Goal: Task Accomplishment & Management: Manage account settings

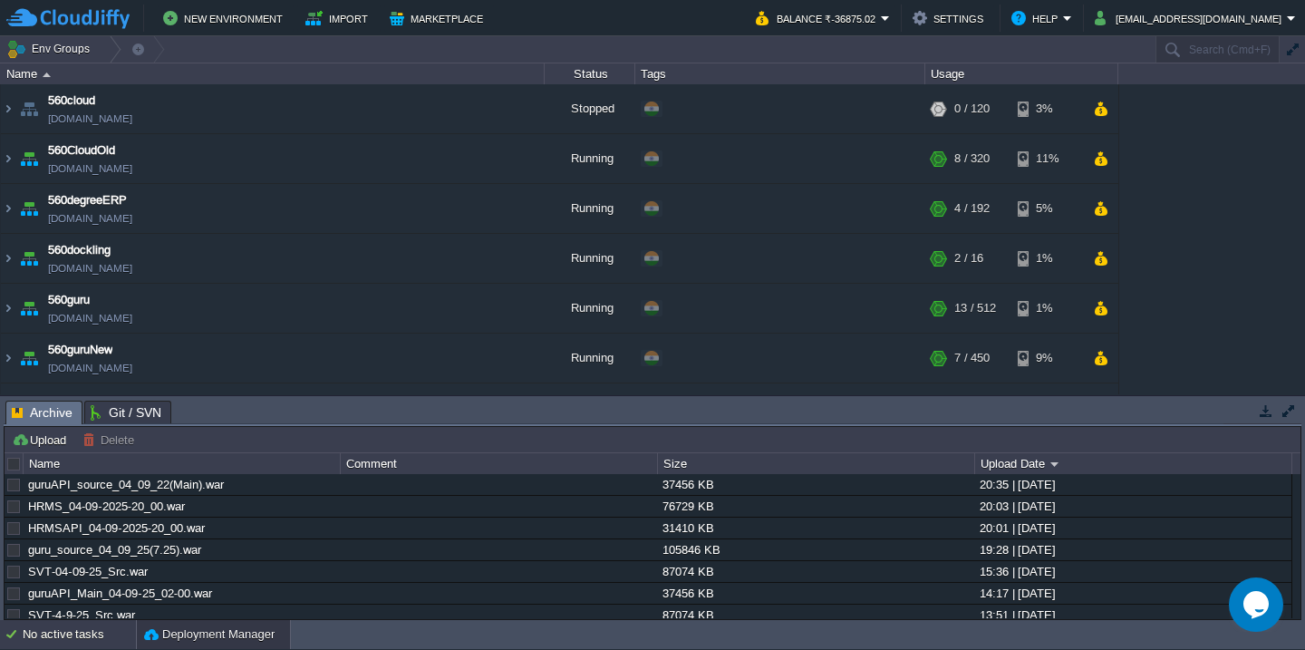
click at [72, 626] on div "No active tasks" at bounding box center [79, 634] width 113 height 29
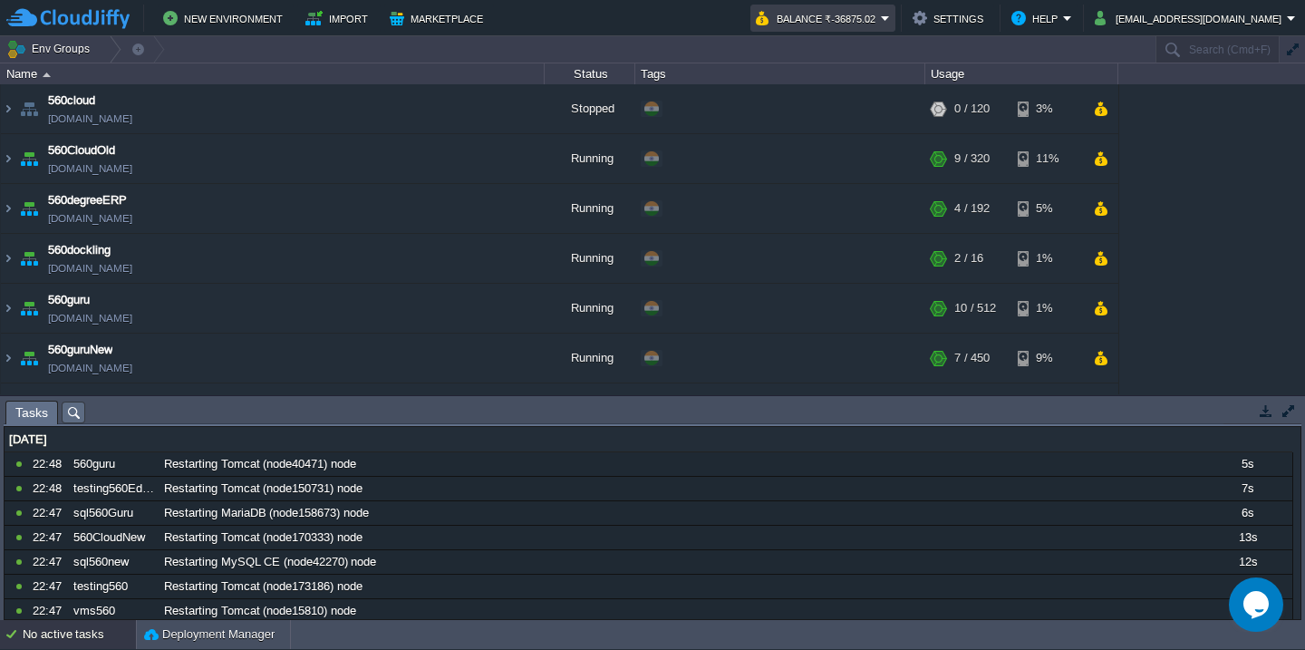
click at [858, 11] on button "Balance ₹-36875.02" at bounding box center [818, 18] width 125 height 22
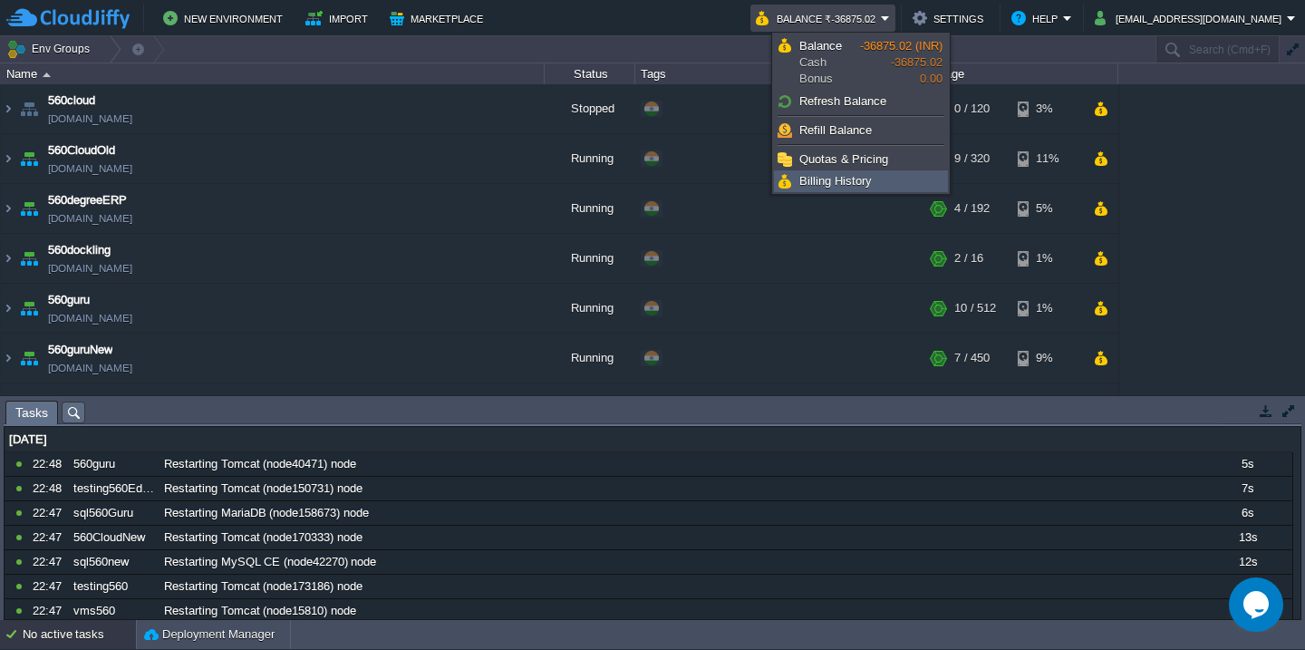
click at [838, 183] on span "Billing History" at bounding box center [835, 181] width 72 height 14
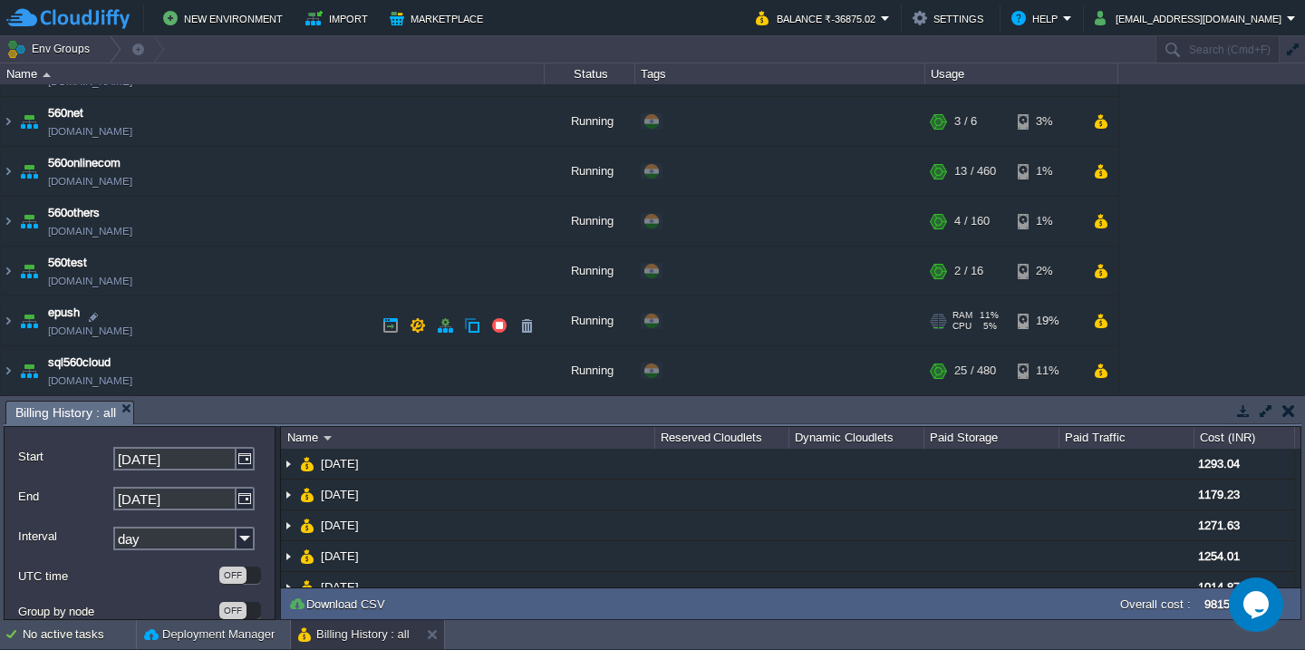
scroll to position [286, 0]
click at [268, 326] on td "epush [DOMAIN_NAME]" at bounding box center [273, 321] width 544 height 50
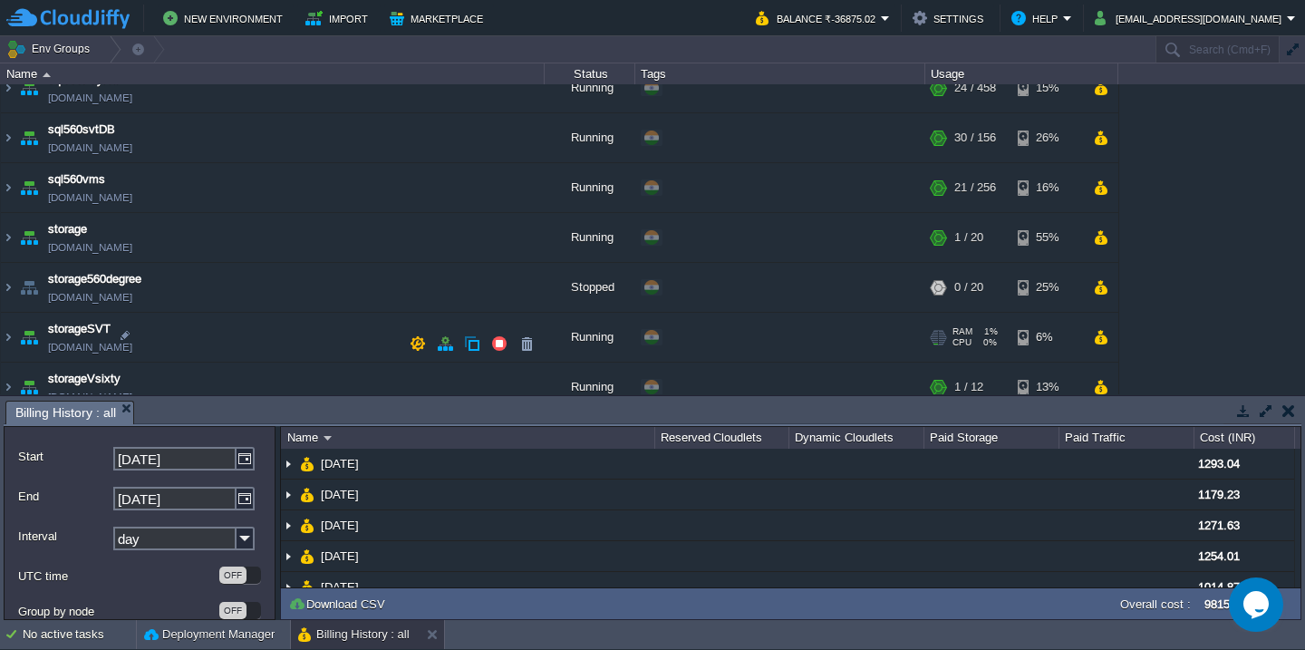
scroll to position [920, 0]
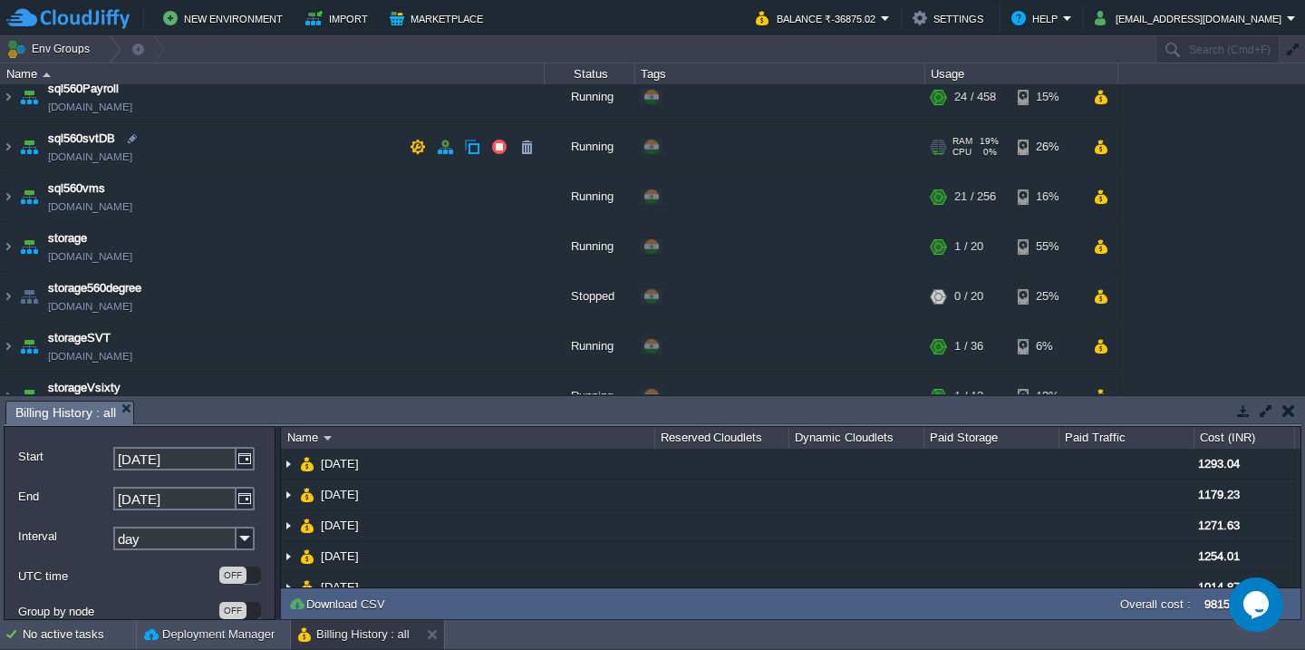
click at [259, 147] on td "sql560svtDB [DOMAIN_NAME]" at bounding box center [273, 147] width 544 height 50
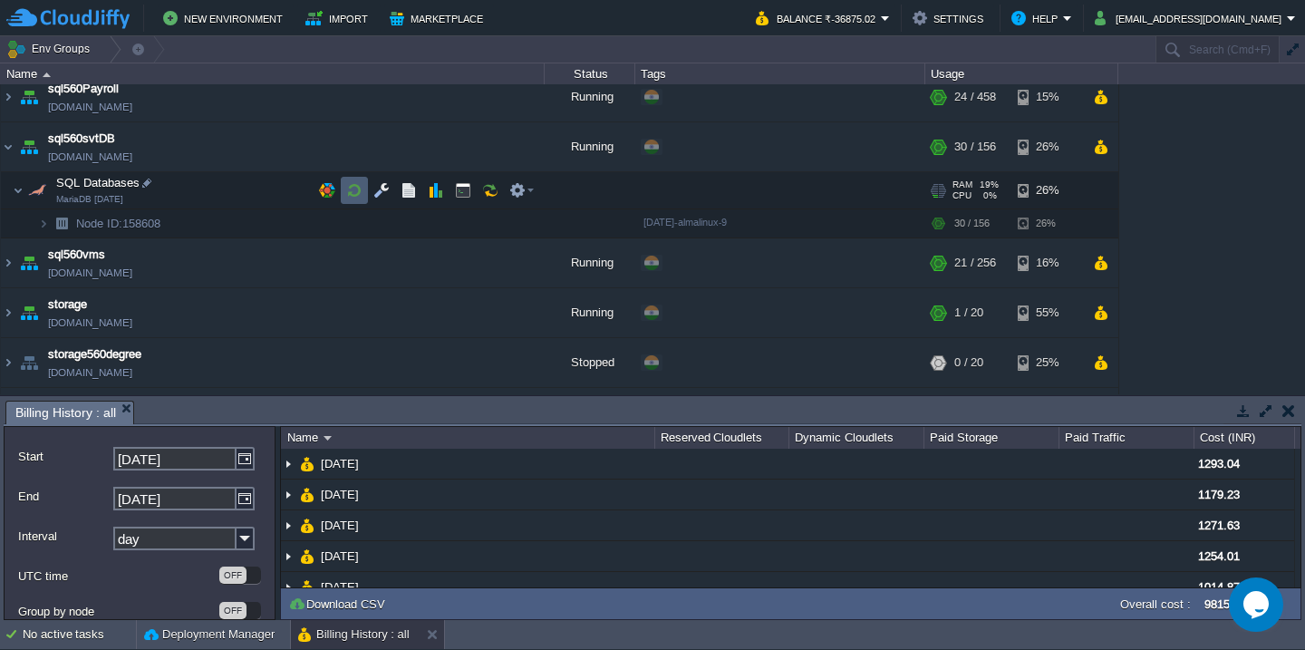
click at [353, 199] on td at bounding box center [354, 190] width 27 height 27
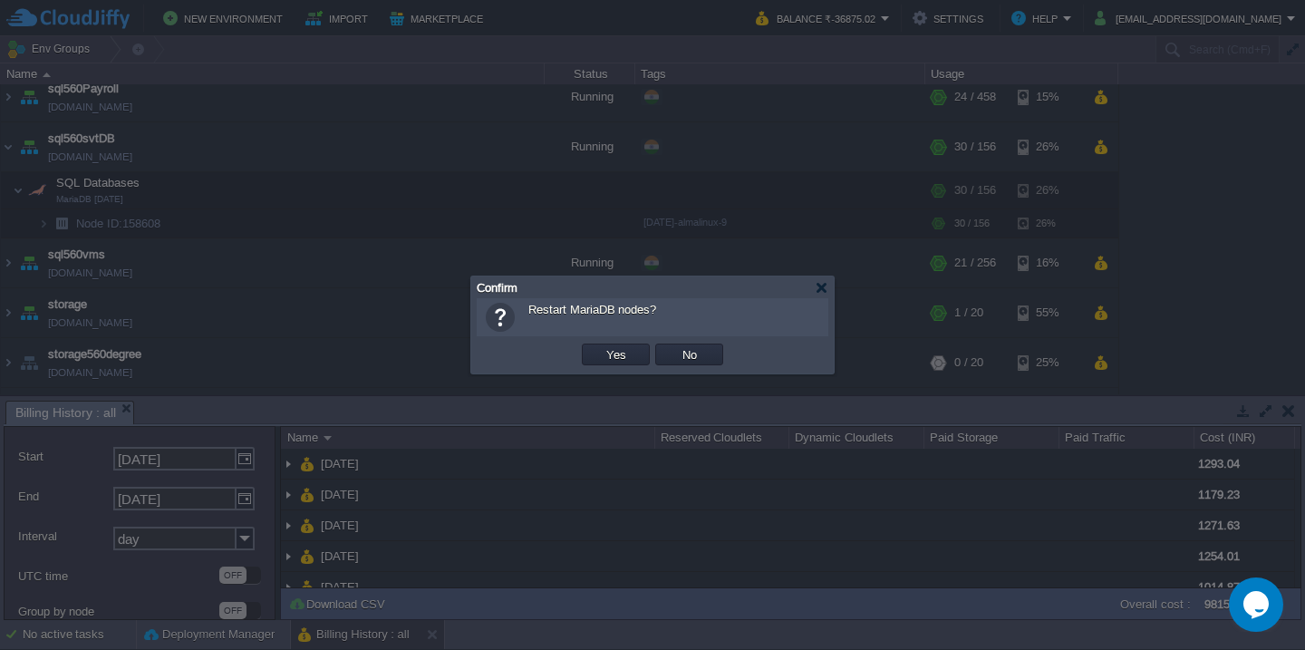
click at [601, 346] on button "Yes" at bounding box center [616, 354] width 31 height 16
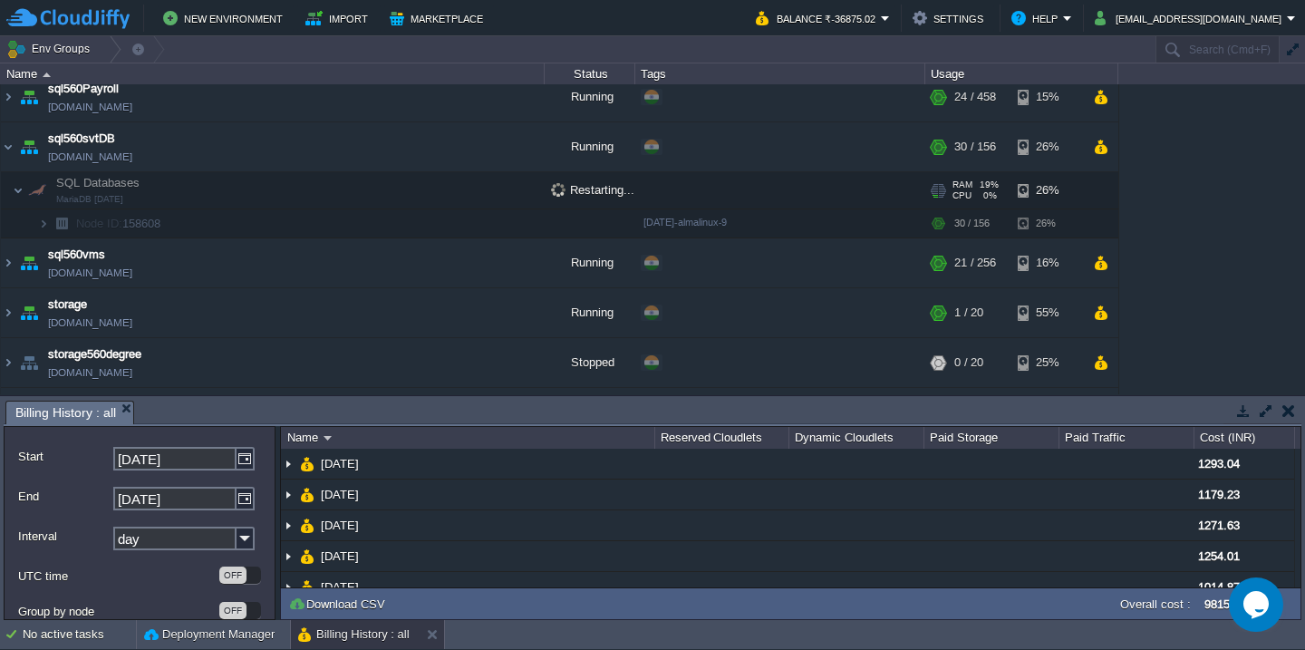
scroll to position [1258, 0]
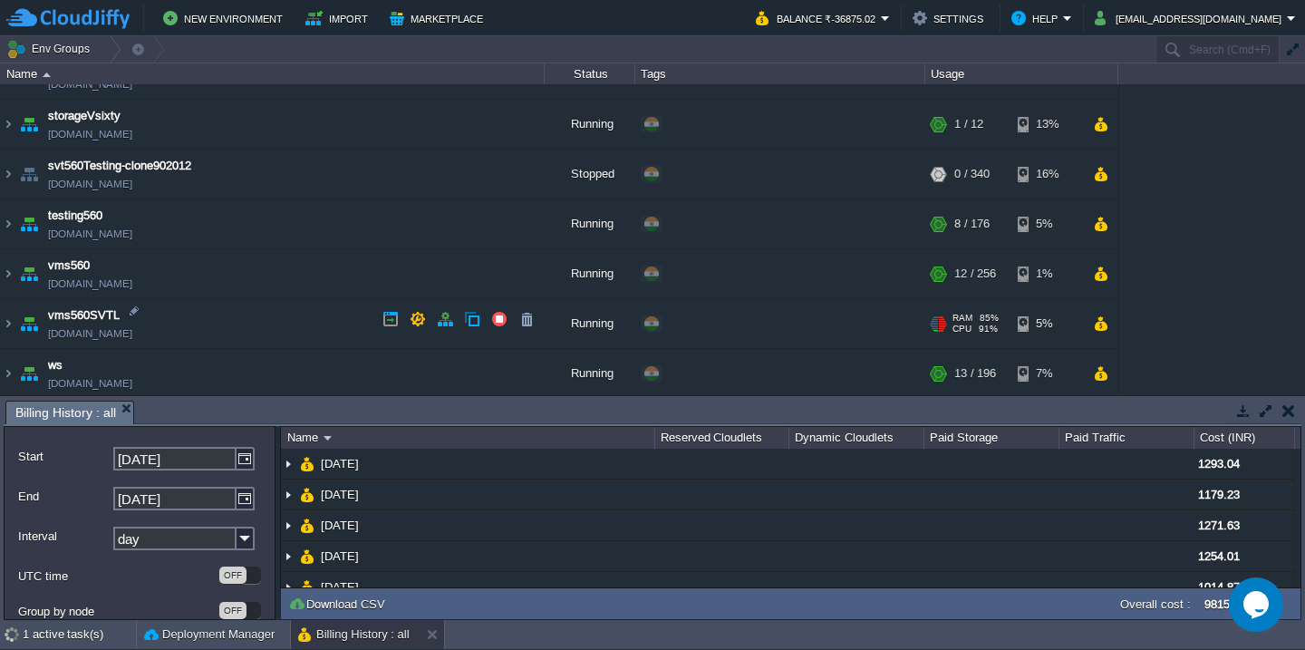
click at [309, 325] on td "vms560SVTL [DOMAIN_NAME]" at bounding box center [273, 324] width 544 height 50
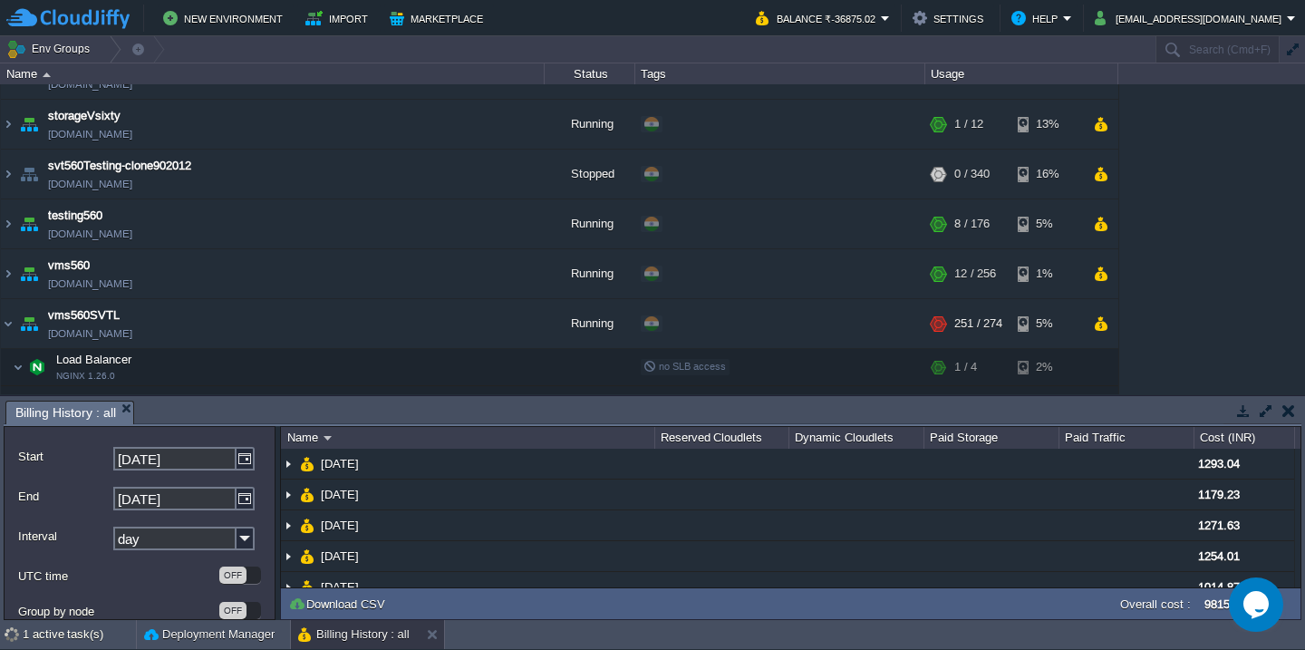
scroll to position [1416, 0]
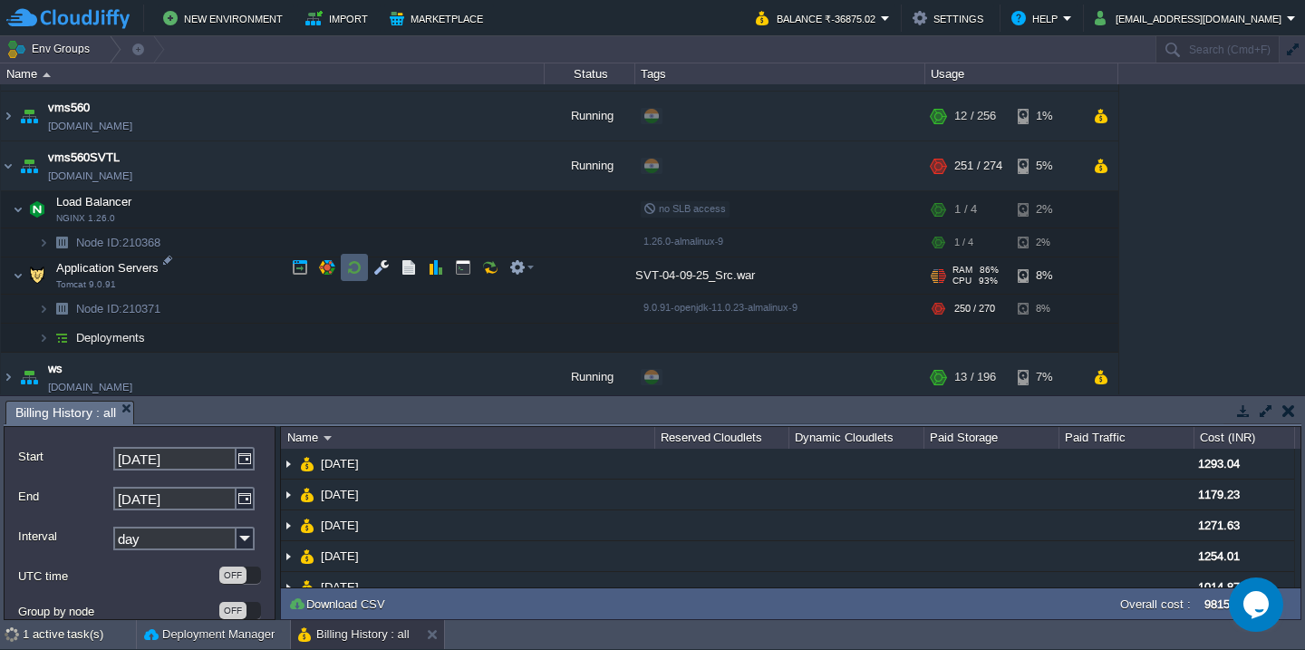
click at [358, 276] on td at bounding box center [354, 267] width 27 height 27
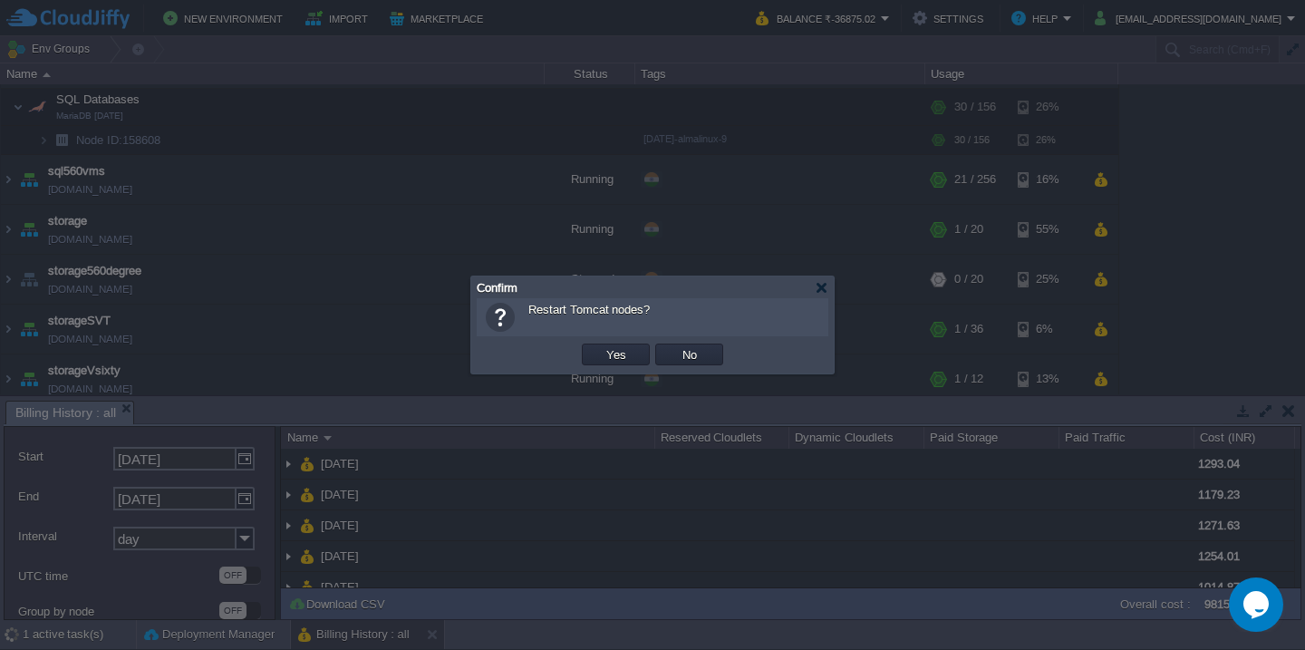
click at [601, 346] on button "Yes" at bounding box center [616, 354] width 31 height 16
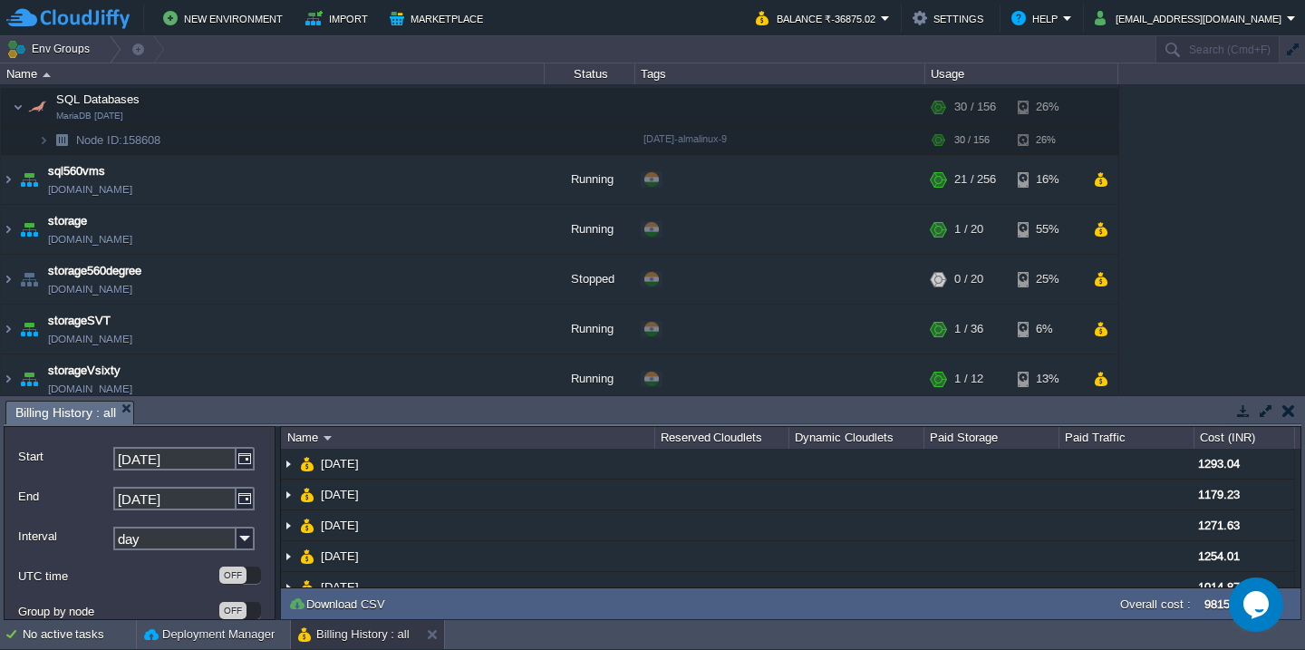
scroll to position [1297, 0]
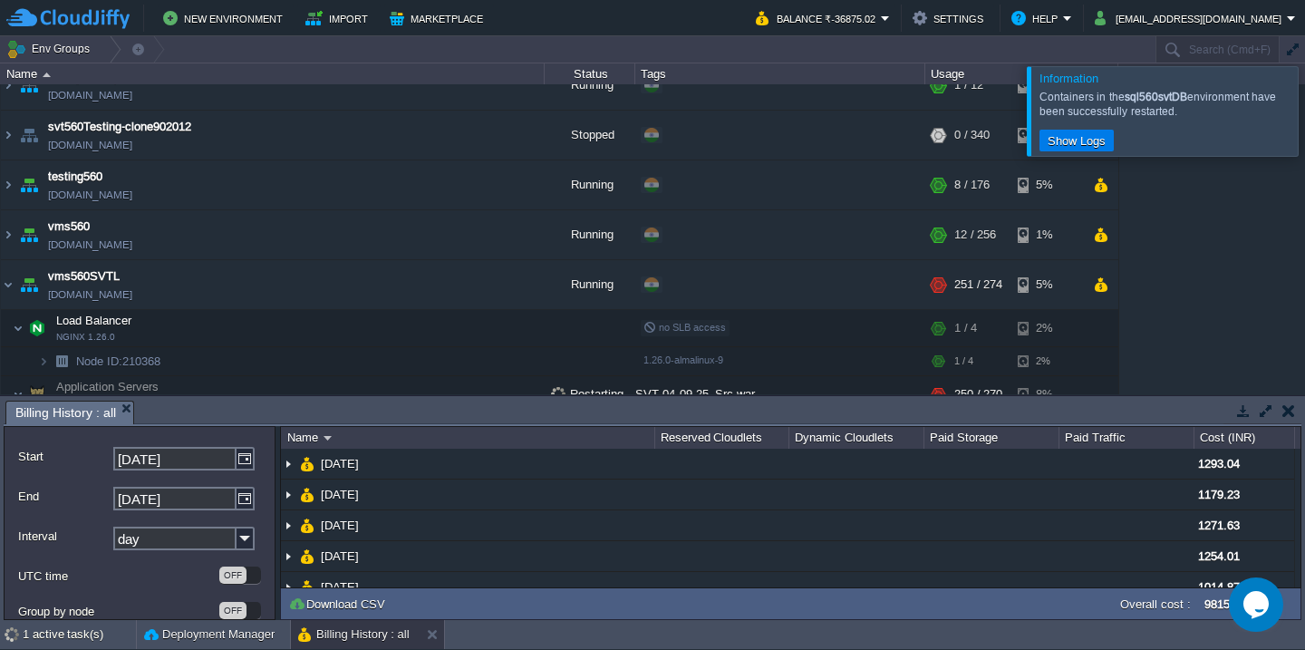
click at [1304, 110] on div at bounding box center [1326, 110] width 0 height 89
click at [1304, 126] on div at bounding box center [1326, 110] width 0 height 89
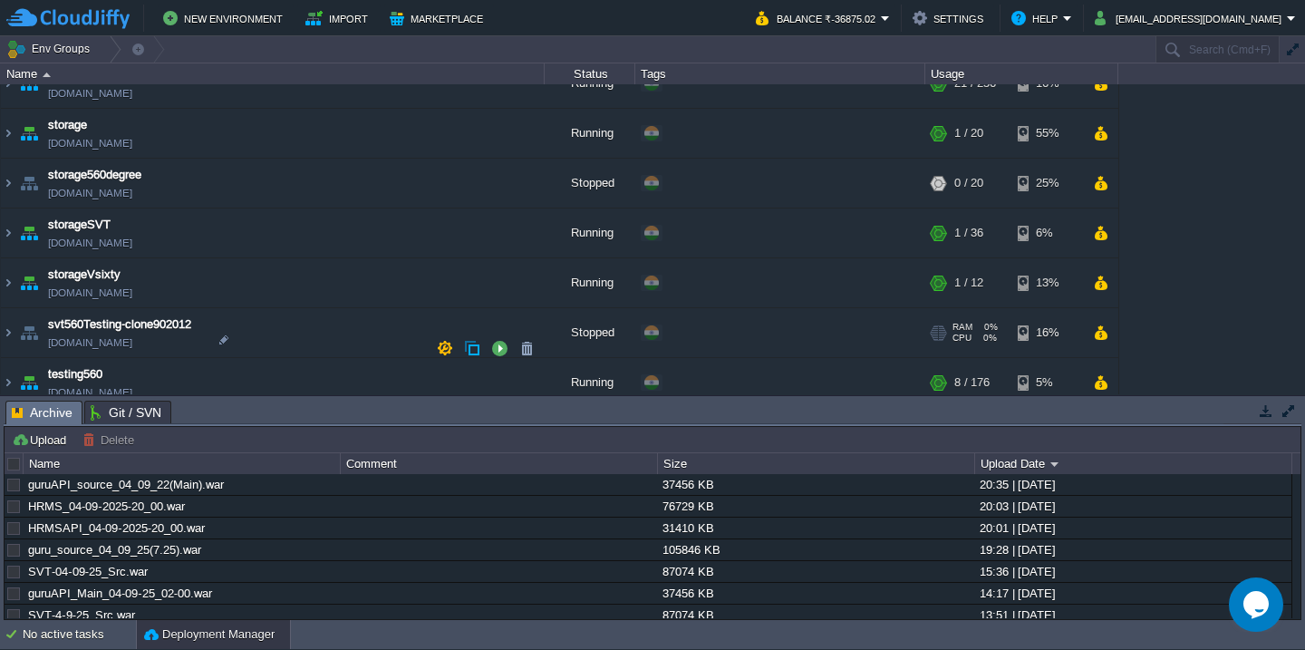
scroll to position [1035, 0]
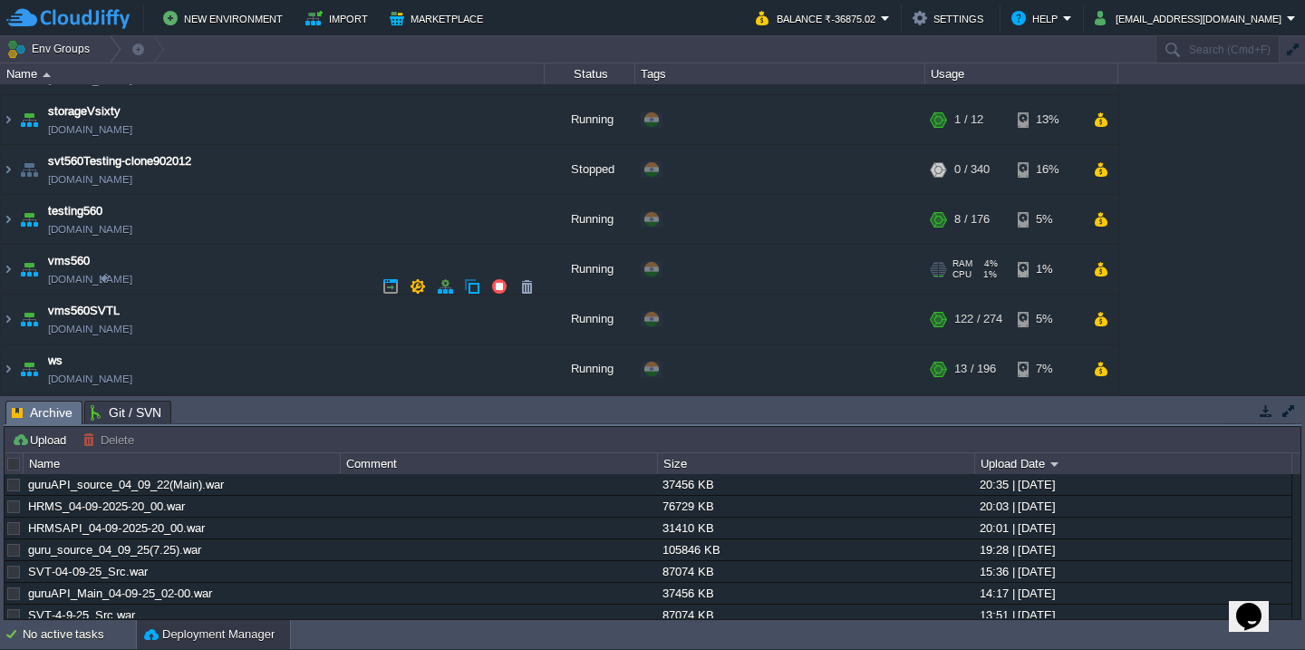
scroll to position [1035, 0]
click at [1205, 249] on div "560cloud 560cloud.cloudjiffy.net Stopped + Add to Env Group RAM 0% CPU 0% 0 / 1…" at bounding box center [652, 239] width 1305 height 310
